Goal: Find specific page/section: Find specific page/section

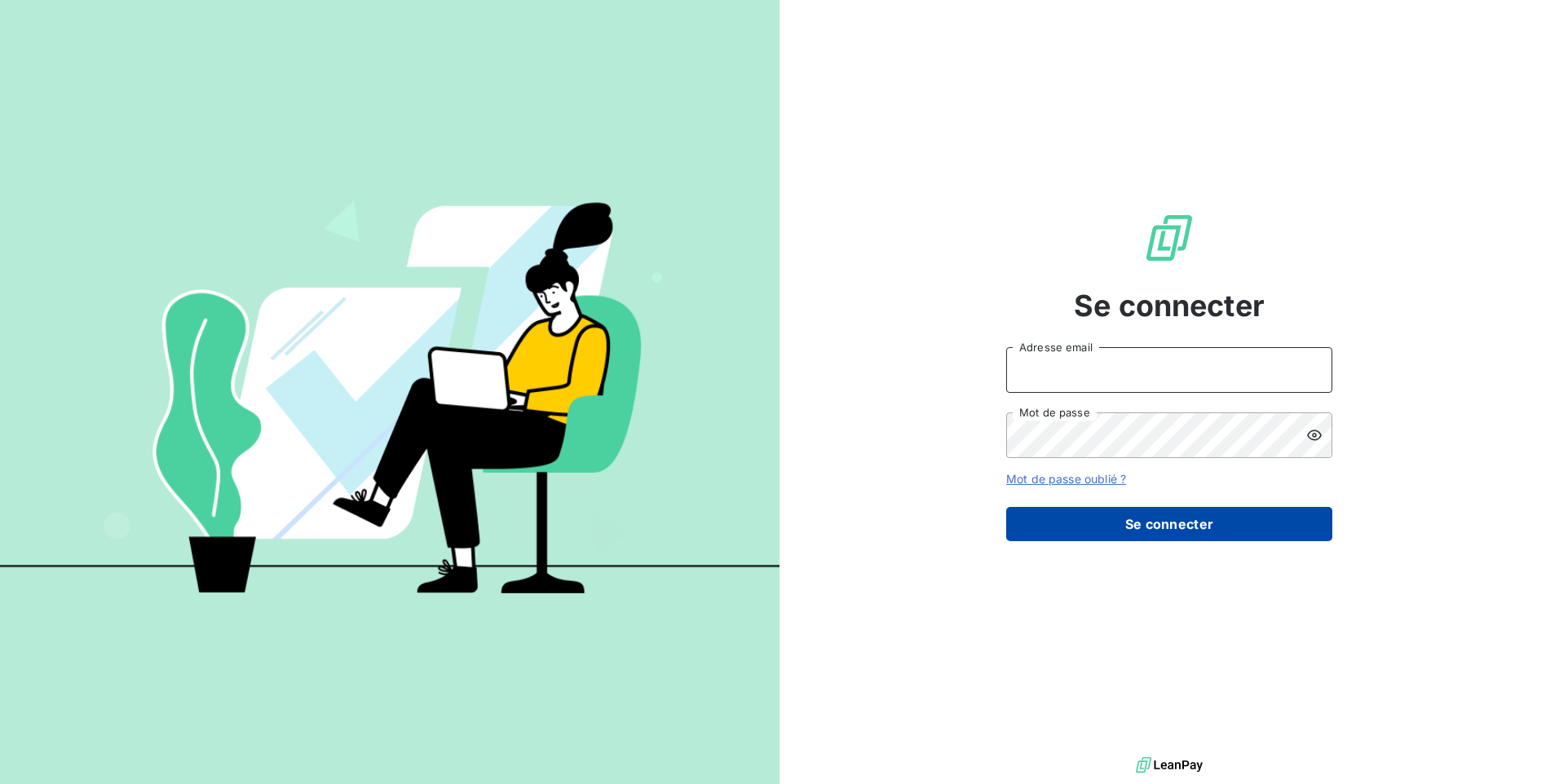
type input "[PERSON_NAME][EMAIL_ADDRESS][DOMAIN_NAME]"
click at [1086, 519] on button "Se connecter" at bounding box center [1169, 524] width 326 height 34
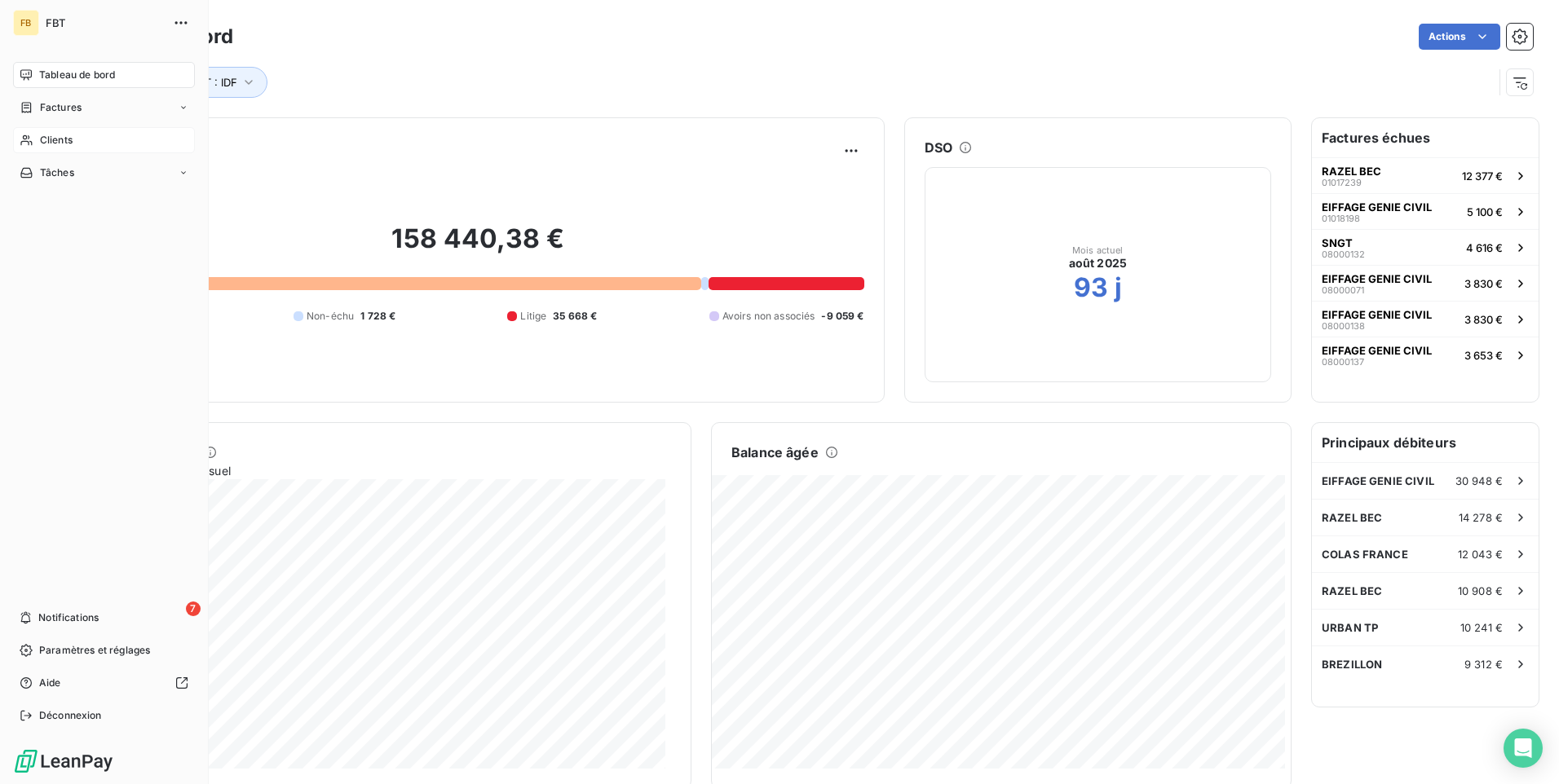
click at [60, 146] on span "Clients" at bounding box center [56, 140] width 33 height 15
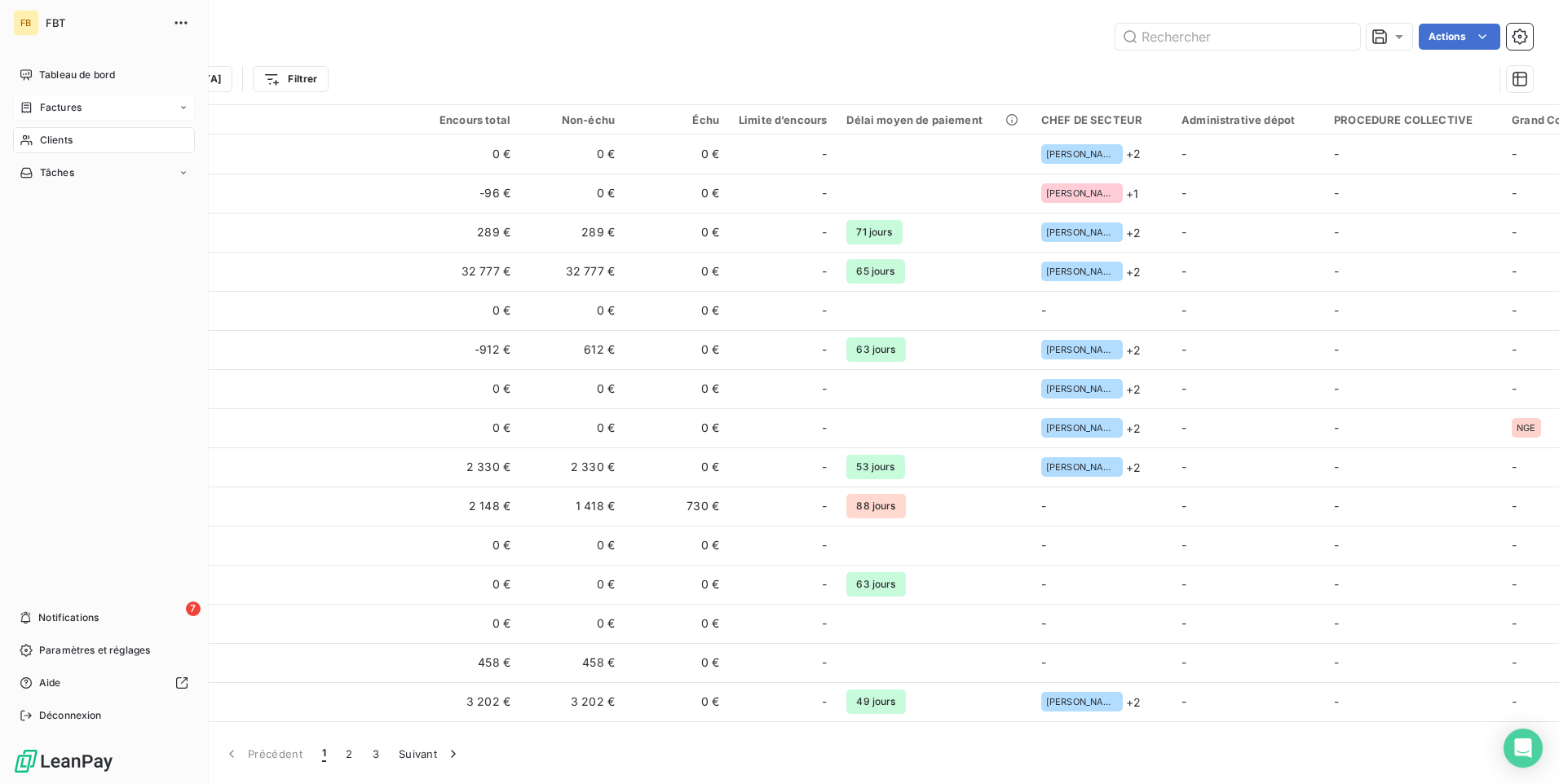
click at [59, 116] on div "Factures" at bounding box center [103, 108] width 181 height 26
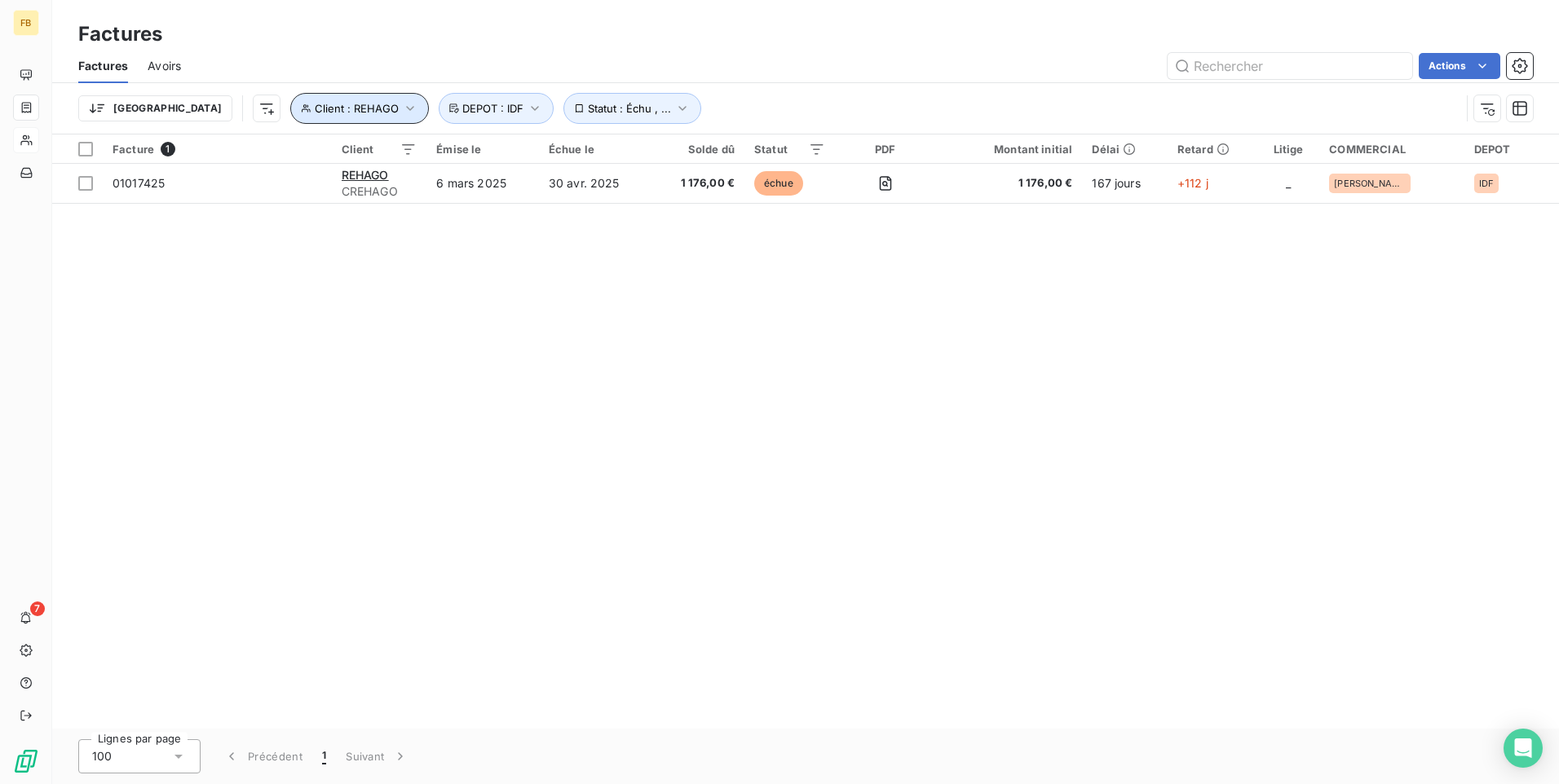
click at [406, 110] on icon "button" at bounding box center [410, 108] width 8 height 5
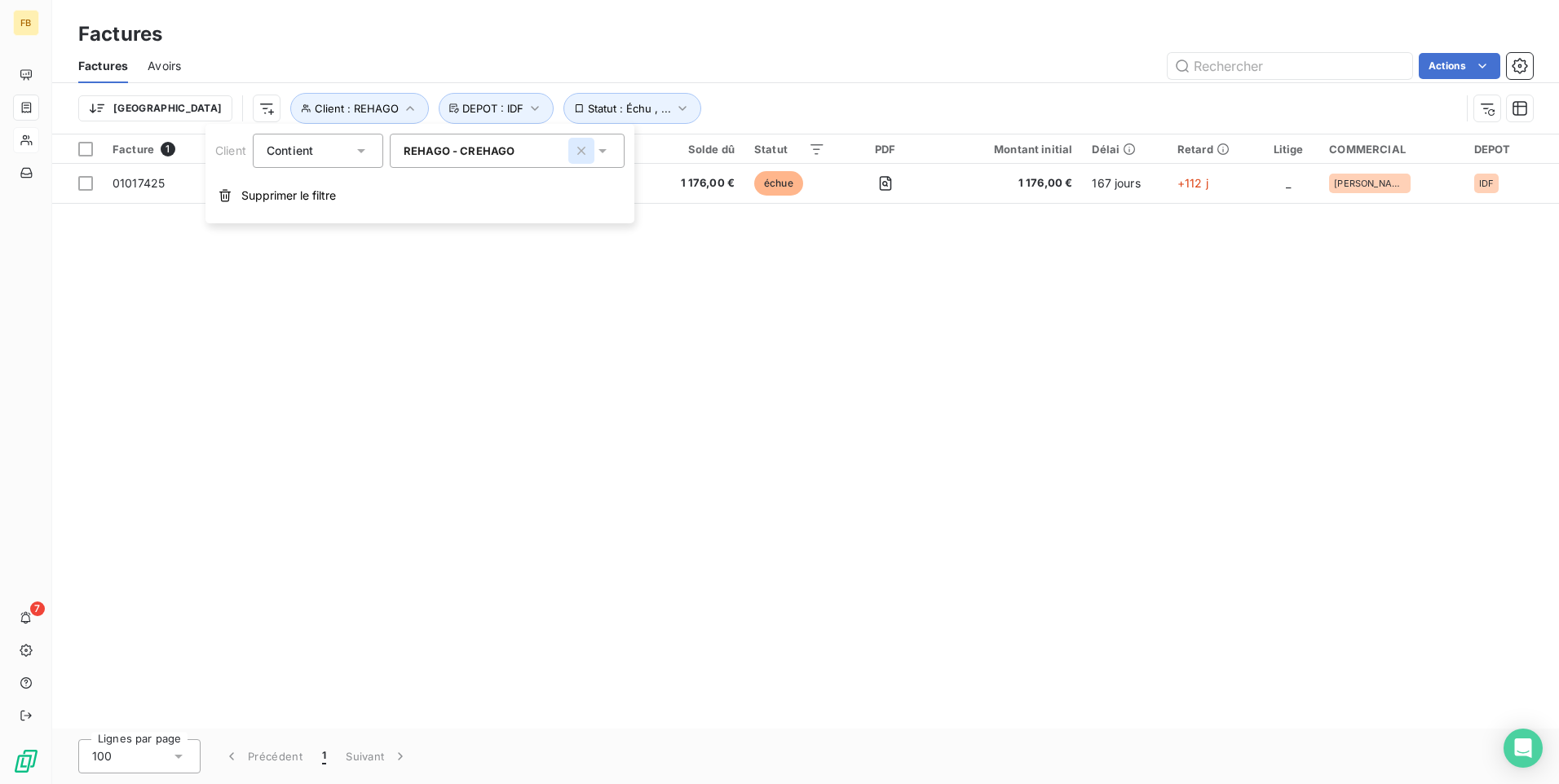
click at [585, 155] on icon "button" at bounding box center [581, 151] width 17 height 17
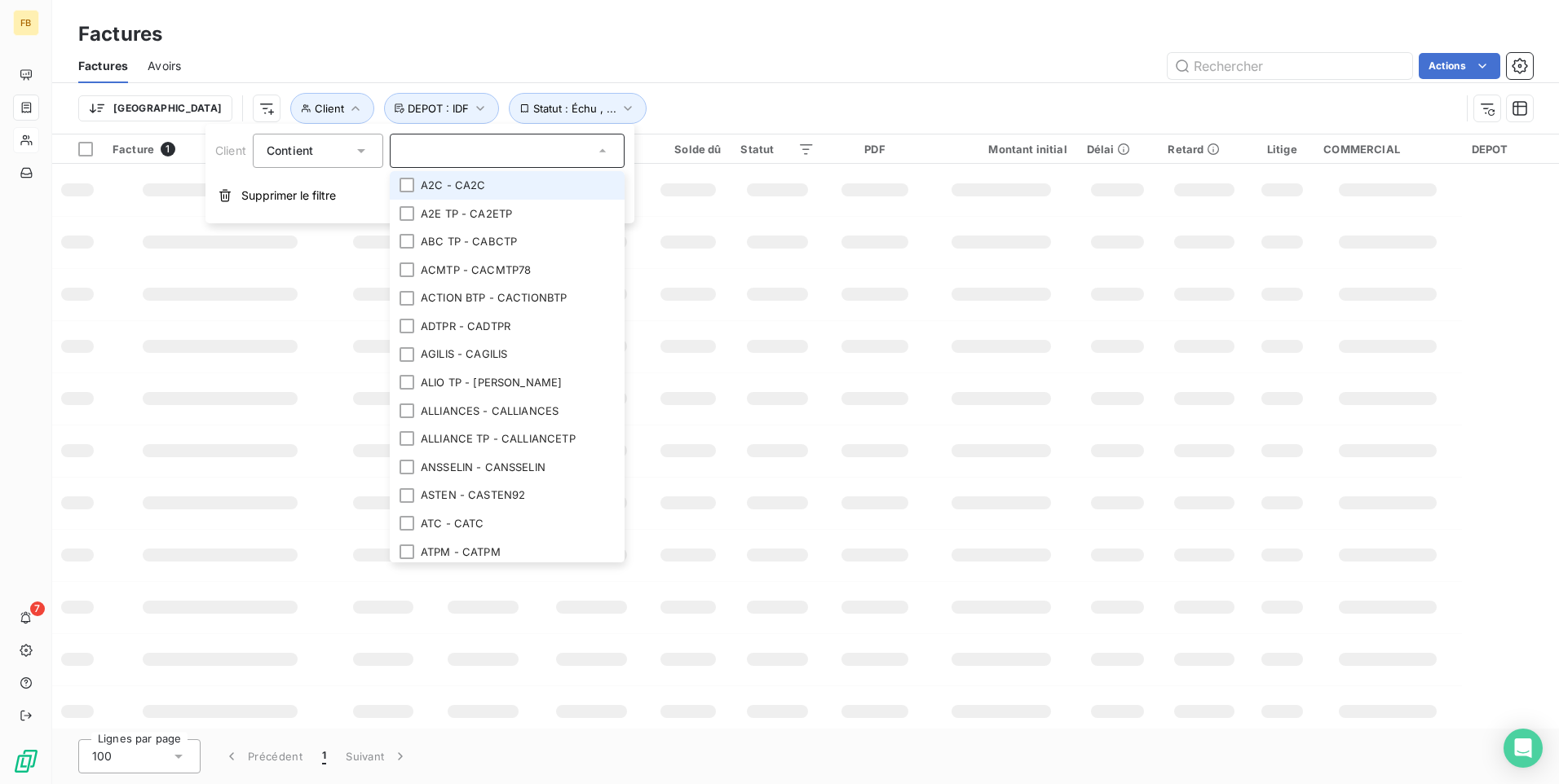
click at [372, 50] on div "Factures Avoirs Actions" at bounding box center [806, 66] width 1507 height 34
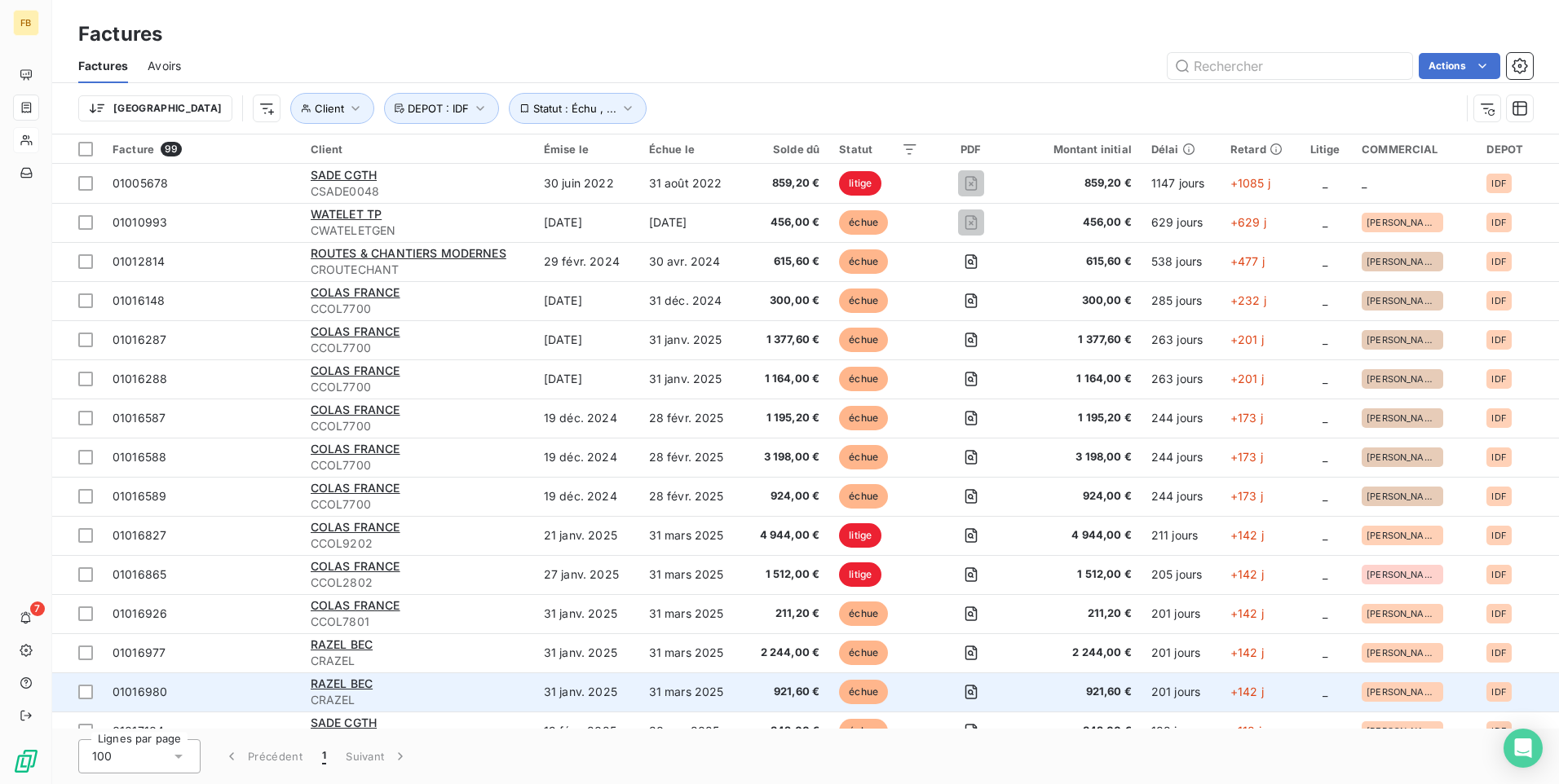
click at [651, 687] on td "31 mars 2025" at bounding box center [690, 692] width 102 height 39
click at [539, 684] on td "31 janv. 2025" at bounding box center [586, 692] width 105 height 39
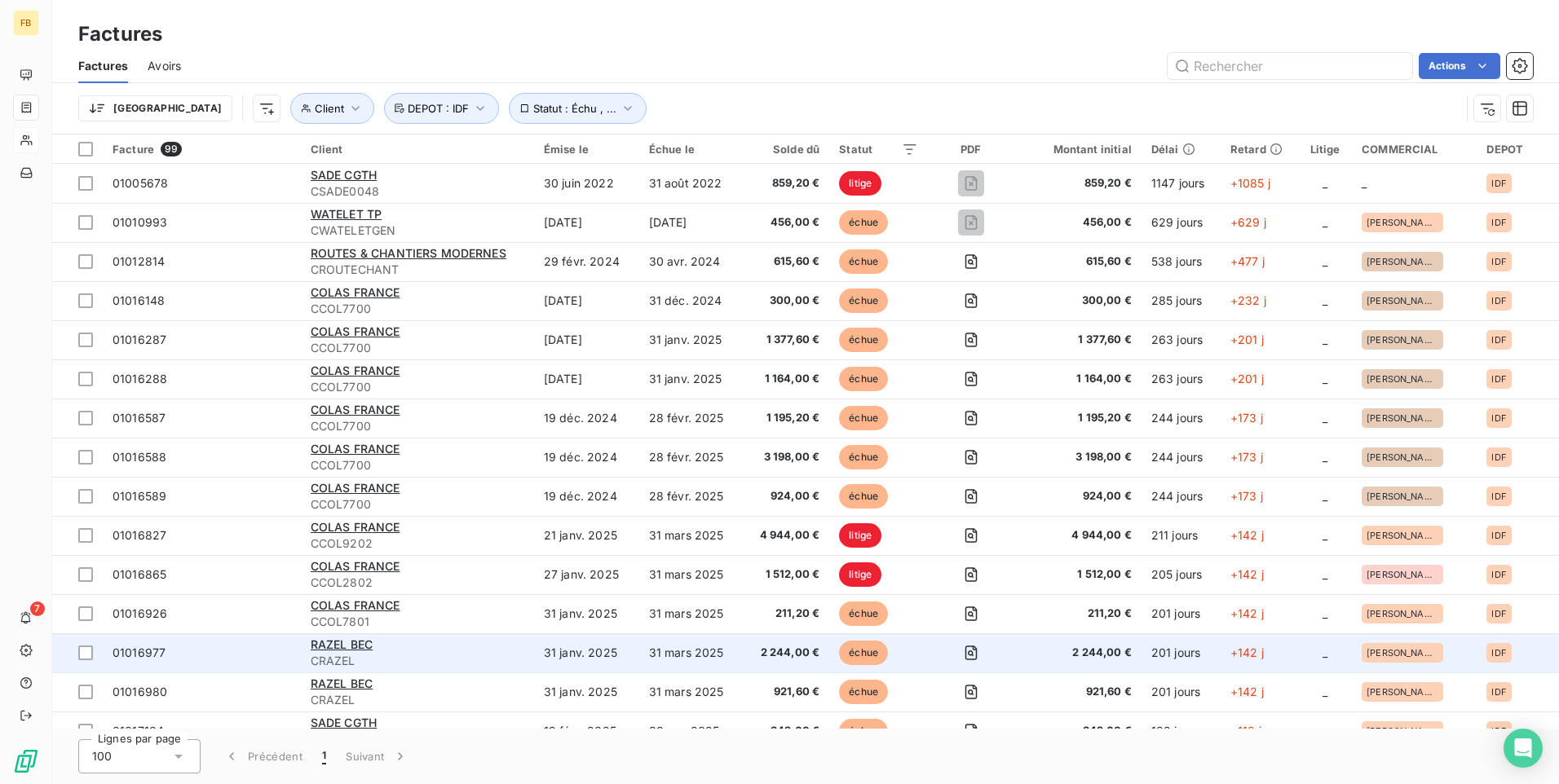
click at [424, 641] on div "RAZEL BEC" at bounding box center [418, 645] width 214 height 17
